Goal: Browse casually: Explore the website without a specific task or goal

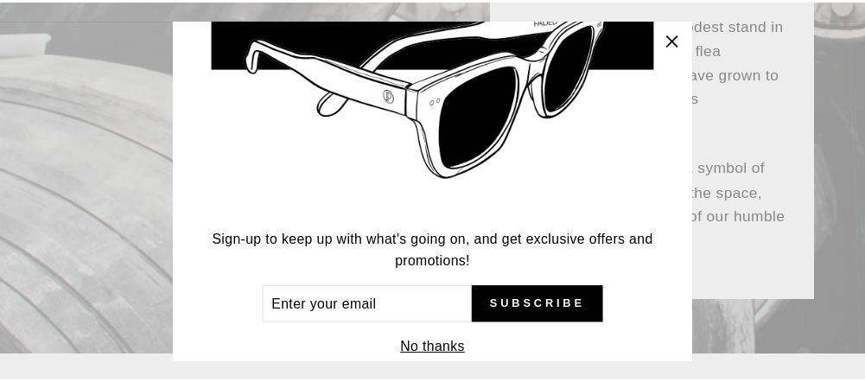
scroll to position [208, 0]
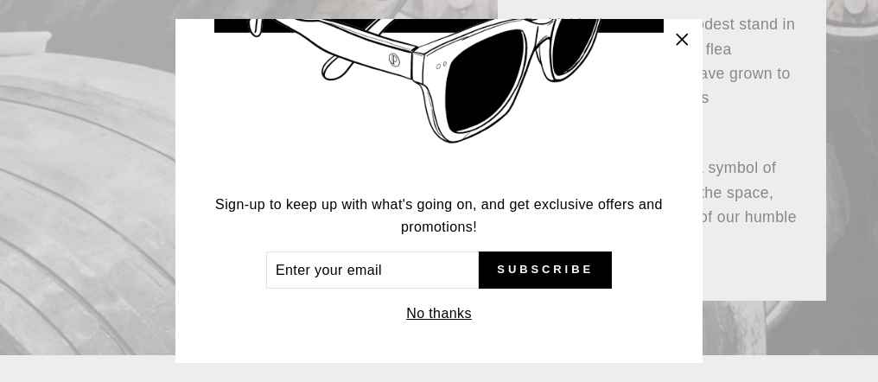
click at [432, 305] on button "No thanks" at bounding box center [439, 313] width 76 height 24
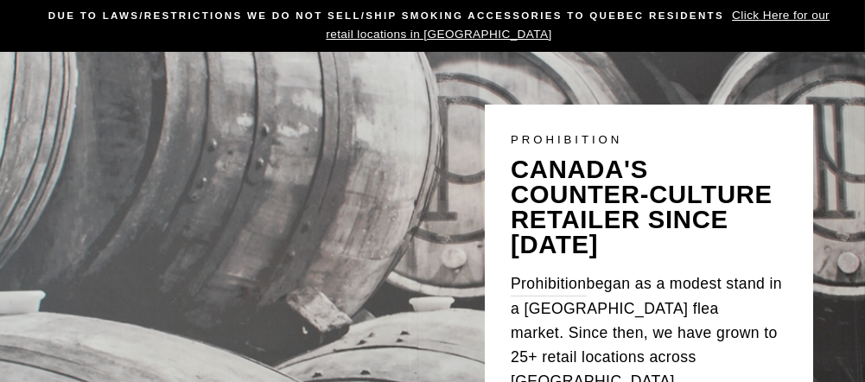
scroll to position [0, 0]
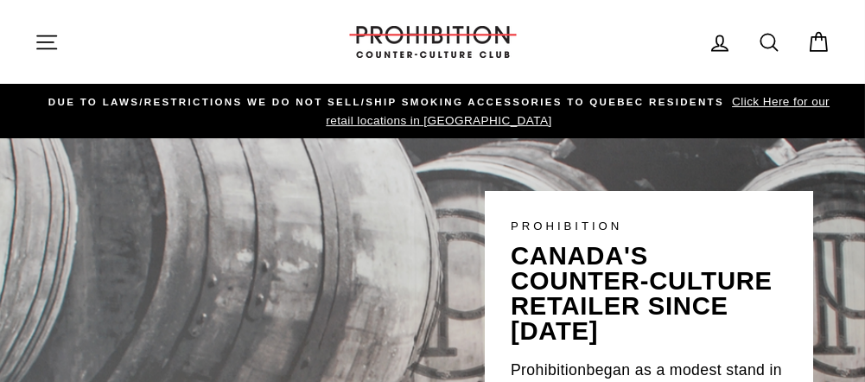
click at [502, 123] on span "Click Here for our retail locations in [GEOGRAPHIC_DATA]" at bounding box center [578, 111] width 504 height 32
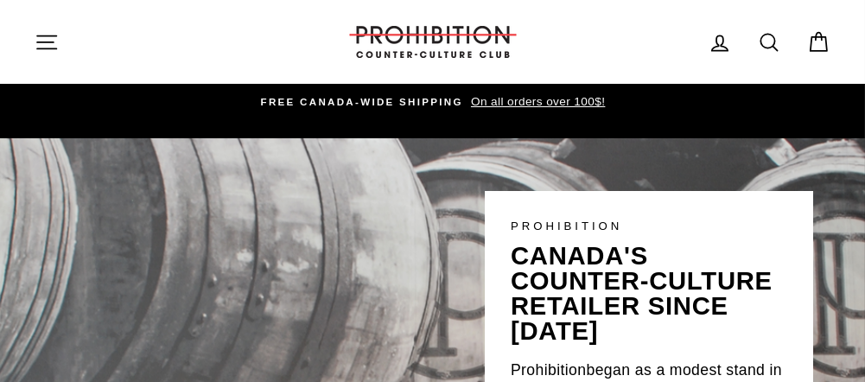
click at [50, 42] on icon "button" at bounding box center [46, 41] width 19 height 13
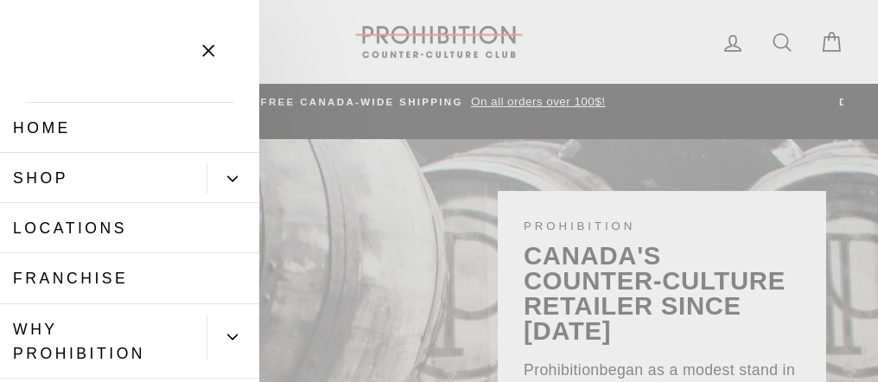
click at [59, 177] on link "Shop" at bounding box center [103, 178] width 206 height 50
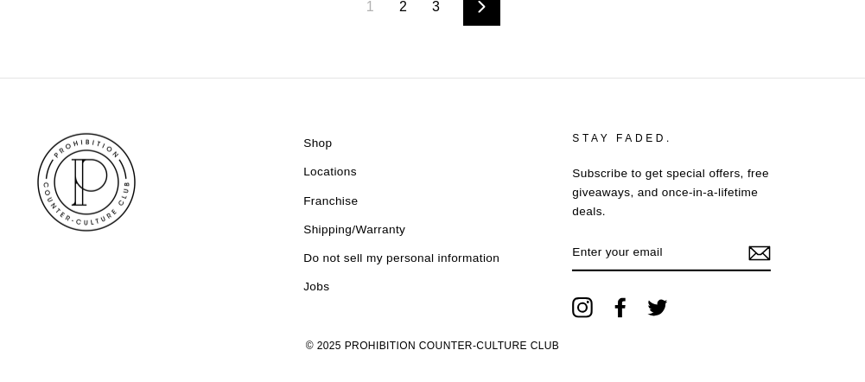
scroll to position [2419, 0]
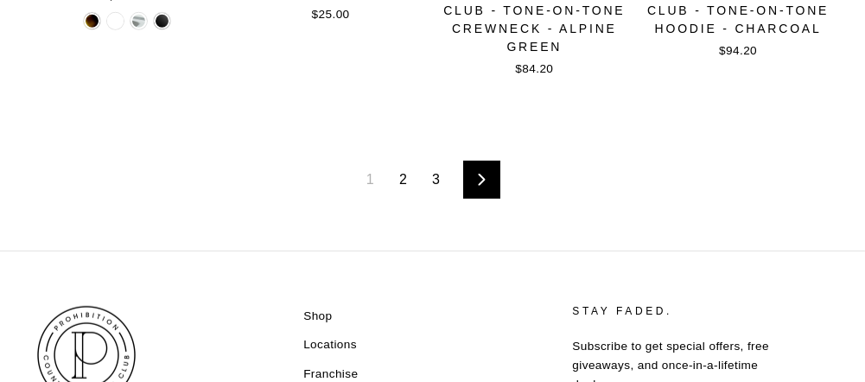
click at [406, 179] on link "2" at bounding box center [403, 180] width 29 height 28
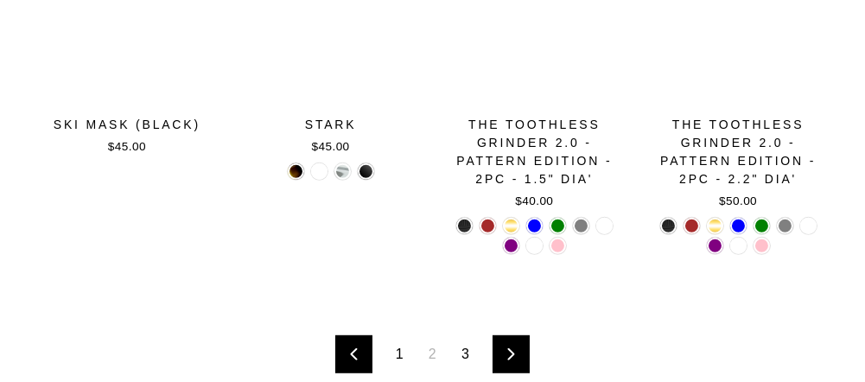
scroll to position [2419, 0]
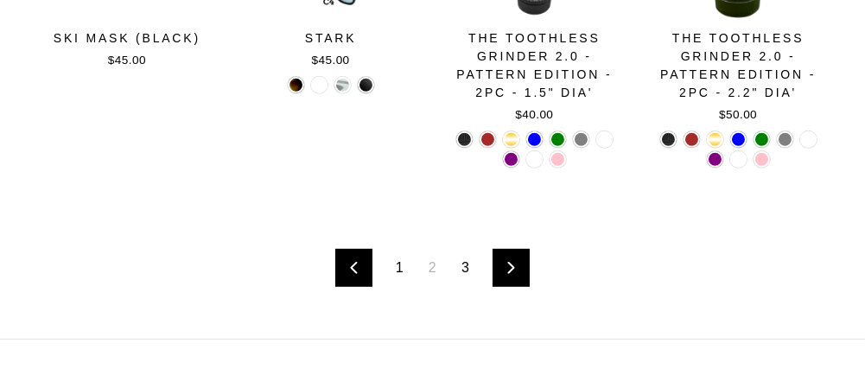
click at [464, 265] on link "3" at bounding box center [465, 268] width 29 height 28
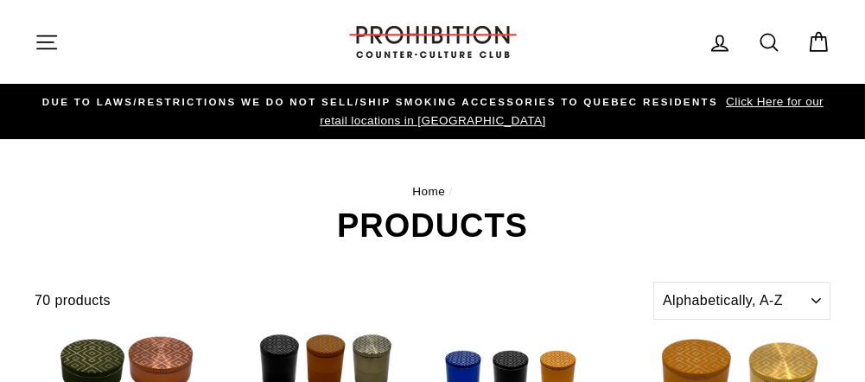
click at [43, 35] on icon "button" at bounding box center [46, 41] width 19 height 13
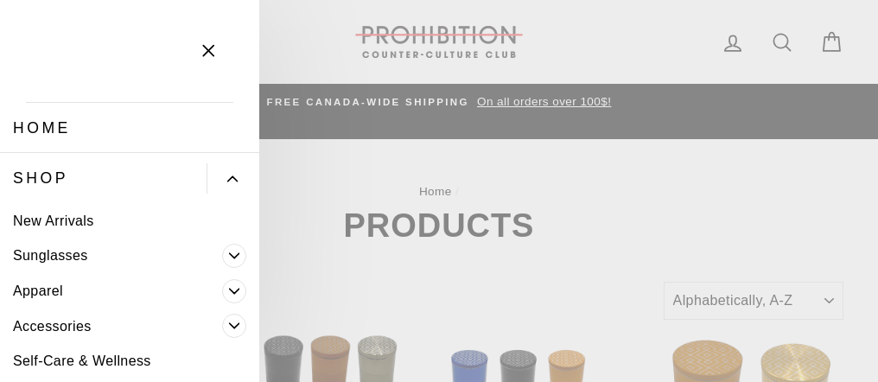
click at [229, 289] on icon "Primary" at bounding box center [234, 291] width 10 height 10
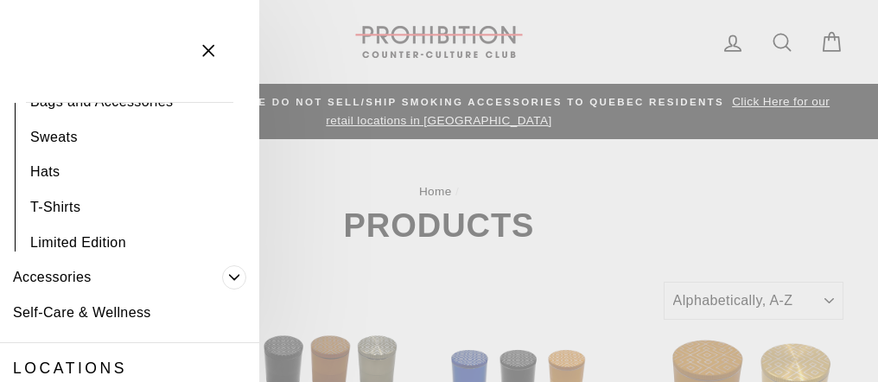
scroll to position [346, 0]
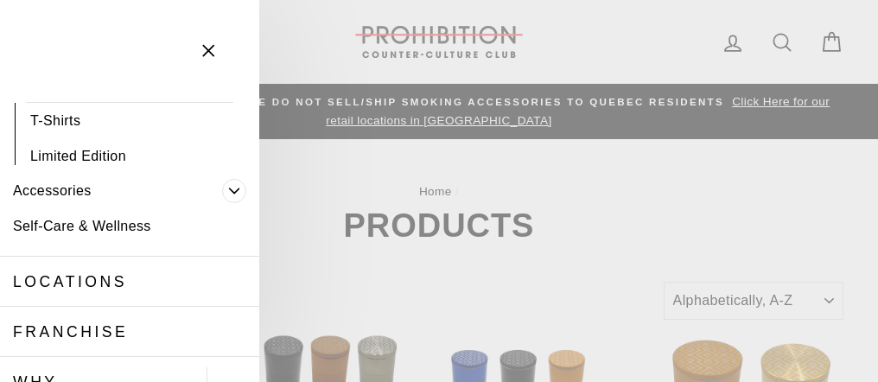
click at [229, 188] on icon "Primary" at bounding box center [234, 191] width 10 height 10
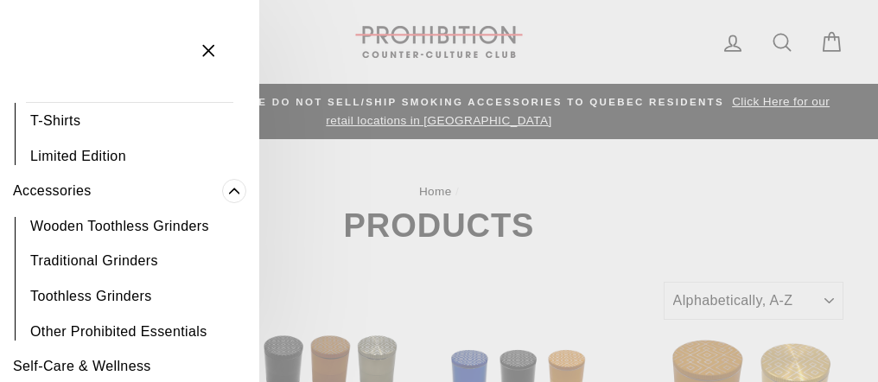
scroll to position [432, 0]
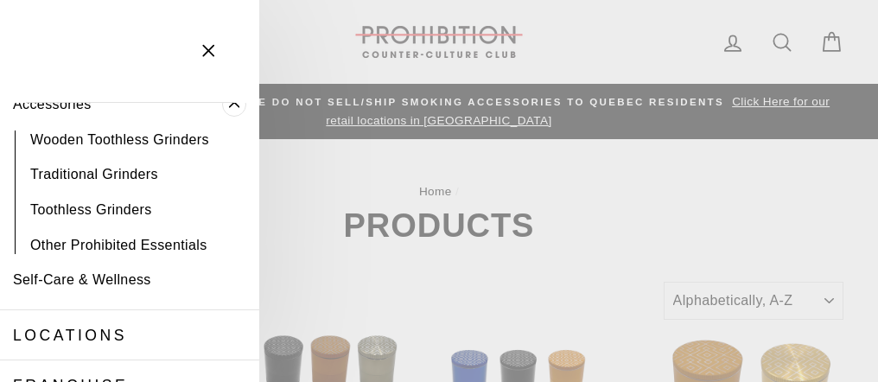
click at [94, 243] on link "Other Prohibited Essentials" at bounding box center [129, 244] width 259 height 35
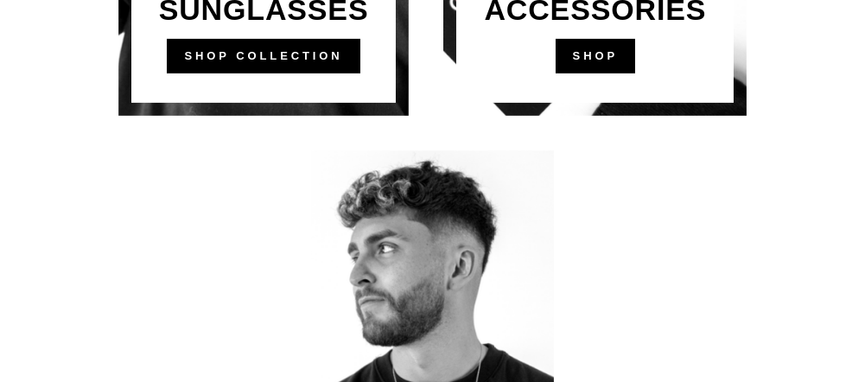
scroll to position [1209, 0]
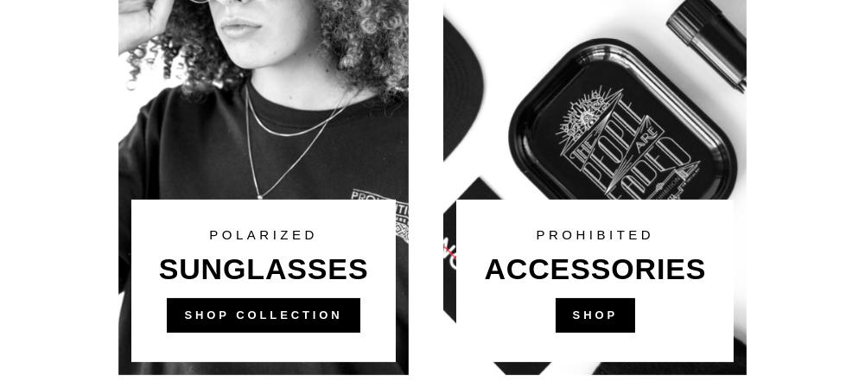
click at [634, 117] on link at bounding box center [594, 116] width 303 height 518
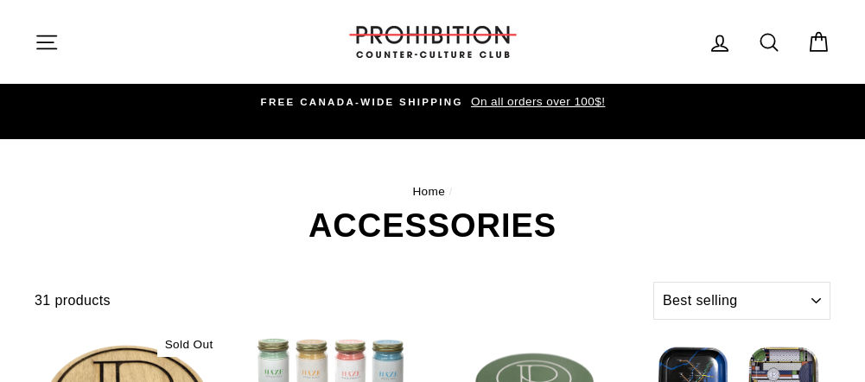
select select "best-selling"
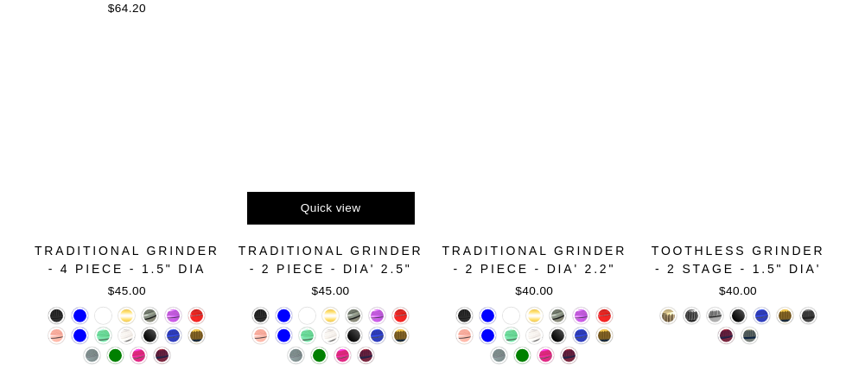
scroll to position [2591, 0]
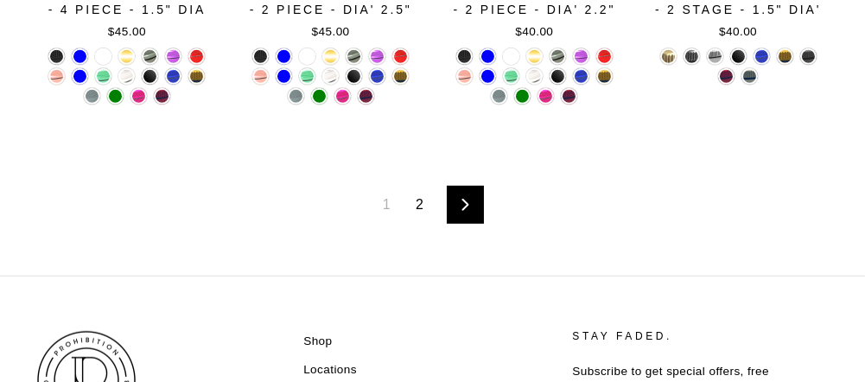
click at [422, 204] on link "2" at bounding box center [419, 205] width 29 height 28
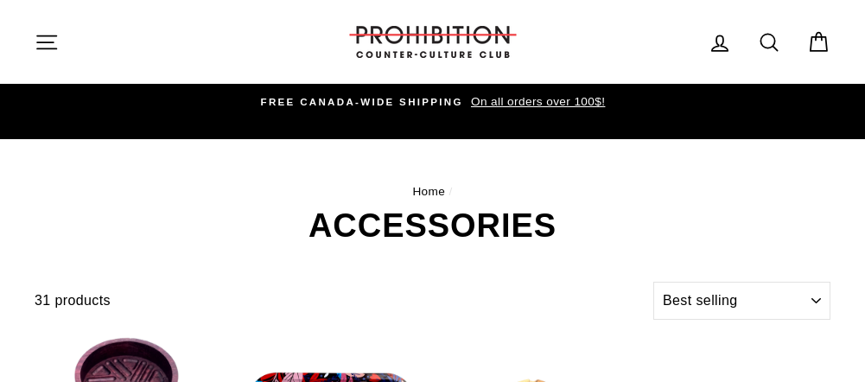
select select "best-selling"
click at [42, 47] on icon "button" at bounding box center [47, 42] width 24 height 24
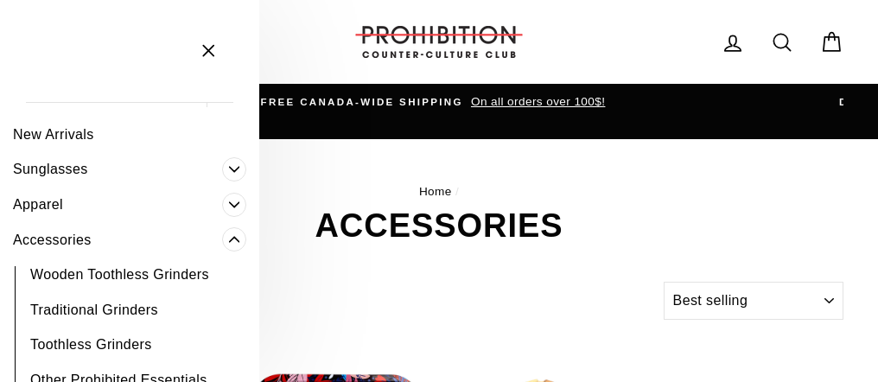
scroll to position [173, 0]
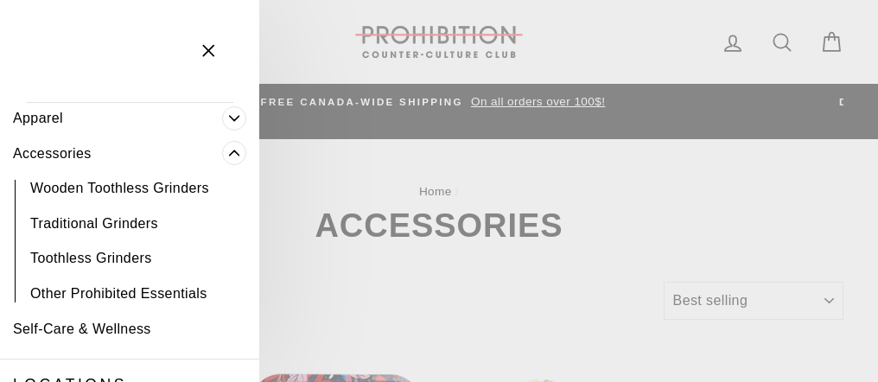
click at [111, 290] on link "Other Prohibited Essentials" at bounding box center [129, 293] width 259 height 35
